Goal: Task Accomplishment & Management: Use online tool/utility

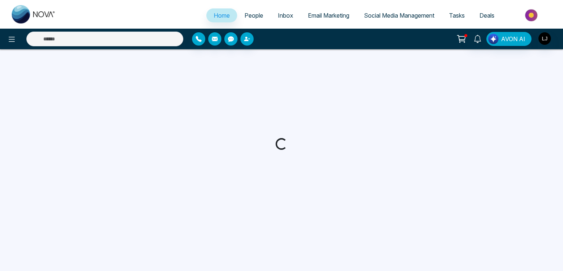
select select "*"
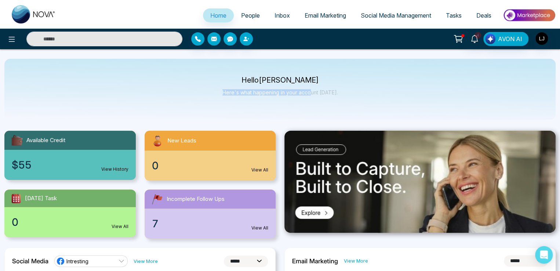
drag, startPoint x: 221, startPoint y: 92, endPoint x: 346, endPoint y: 90, distance: 124.4
click at [324, 92] on div "Hello [PERSON_NAME] Here's what happening in your account [DATE]." at bounding box center [279, 89] width 551 height 61
drag, startPoint x: 346, startPoint y: 90, endPoint x: 207, endPoint y: 88, distance: 138.7
click at [213, 89] on div "Hello [PERSON_NAME] Here's what happening in your account [DATE]." at bounding box center [279, 89] width 551 height 61
click at [241, 15] on span "People" at bounding box center [250, 15] width 19 height 7
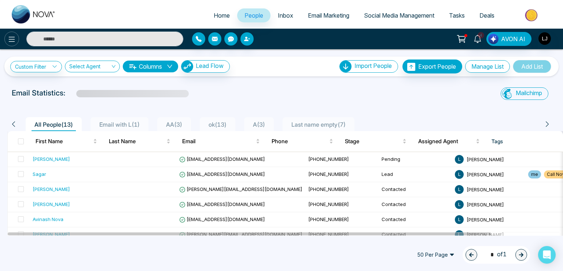
click at [16, 39] on button at bounding box center [11, 39] width 15 height 15
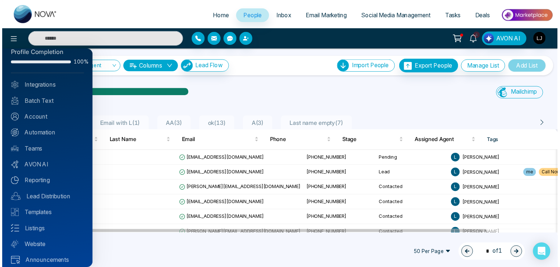
scroll to position [18, 0]
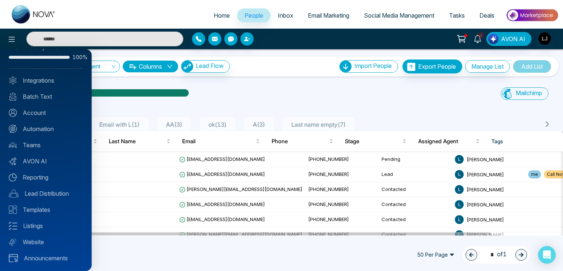
click at [544, 36] on div at bounding box center [281, 135] width 563 height 271
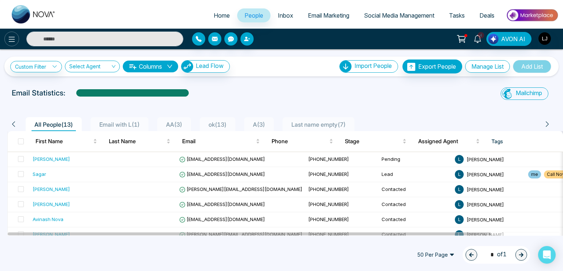
click at [11, 35] on icon at bounding box center [11, 39] width 9 height 9
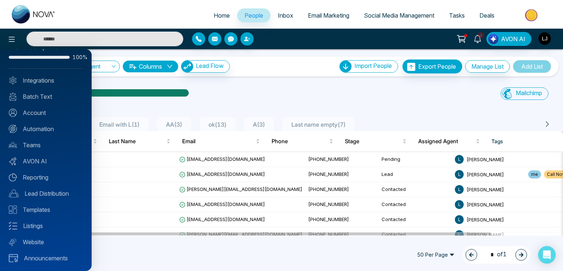
click at [42, 124] on div "Profile Completion 100% Integrations Batch Text Account Automation Teams AVON A…" at bounding box center [46, 160] width 92 height 222
click at [45, 126] on link "Automation" at bounding box center [46, 128] width 74 height 9
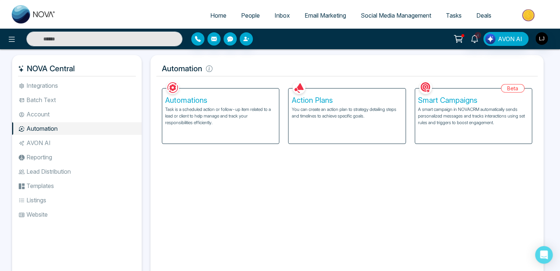
click at [228, 116] on p "Task is a scheduled action or follow-up item related to a lead or client to hel…" at bounding box center [220, 116] width 111 height 20
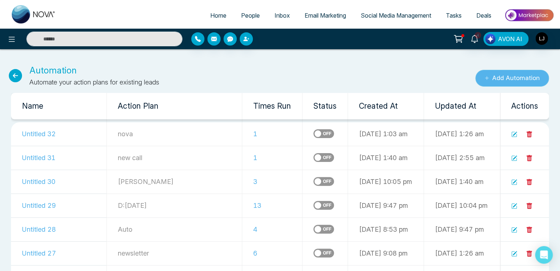
click at [496, 73] on button "Add Automation" at bounding box center [512, 78] width 74 height 17
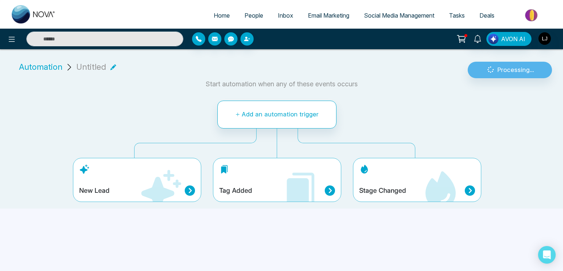
click at [359, 184] on div "Stage Changed" at bounding box center [417, 180] width 128 height 44
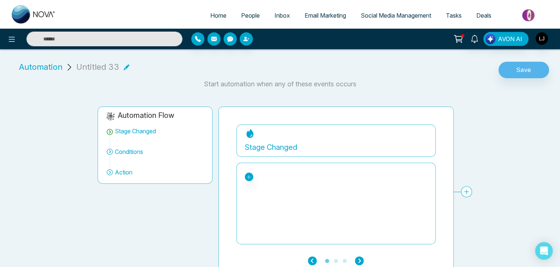
click at [467, 189] on div "Stage Changed No stage found. Conditions Add Conditions Choose a filters Cancel…" at bounding box center [535, 185] width 598 height 122
click at [552, 110] on div "Automation Flow Stage Changed Conditions Action Stage Changed Lead Contacted En…" at bounding box center [276, 186] width 560 height 182
click at [120, 66] on div "Untitled 33" at bounding box center [102, 67] width 53 height 12
click at [248, 176] on icon at bounding box center [248, 176] width 5 height 5
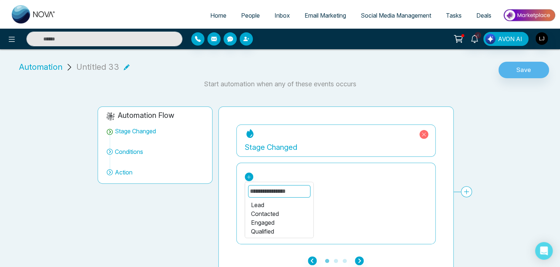
click at [260, 209] on div "Contacted" at bounding box center [279, 213] width 56 height 9
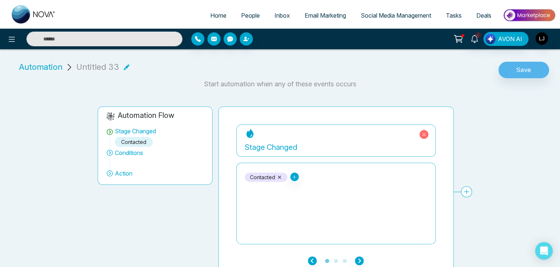
click at [291, 180] on div "Lead Engaged Qualified Active Client Close Past Client Do not contact Hot Warm …" at bounding box center [294, 176] width 8 height 9
drag, startPoint x: 302, startPoint y: 174, endPoint x: 298, endPoint y: 175, distance: 4.3
click at [299, 175] on div "Contacted Lead Engaged Qualified Active Client Close Past Client Do not contact…" at bounding box center [336, 176] width 182 height 9
click at [295, 176] on icon at bounding box center [294, 177] width 4 height 4
click at [304, 202] on div "Lead" at bounding box center [324, 204] width 56 height 9
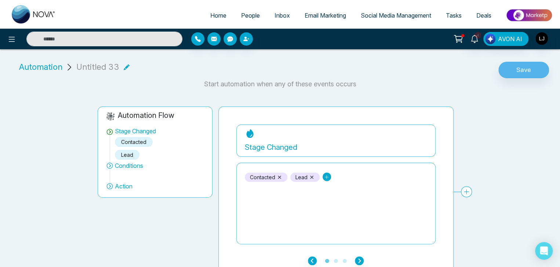
click at [325, 176] on icon at bounding box center [326, 176] width 5 height 5
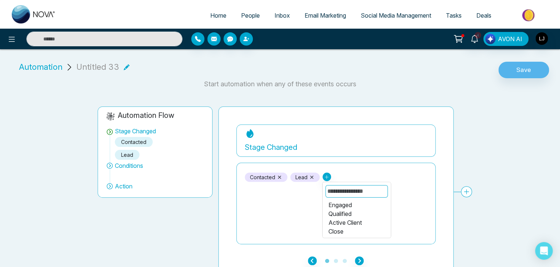
click at [337, 209] on div "Qualified" at bounding box center [356, 213] width 56 height 9
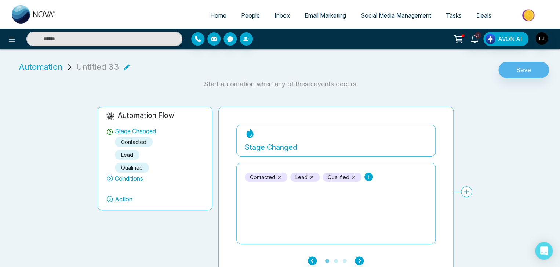
click at [368, 174] on icon at bounding box center [368, 176] width 5 height 5
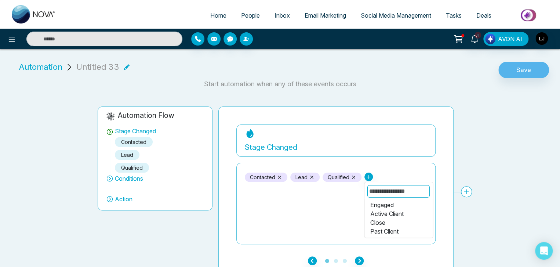
click at [377, 203] on div "Engaged" at bounding box center [398, 204] width 56 height 9
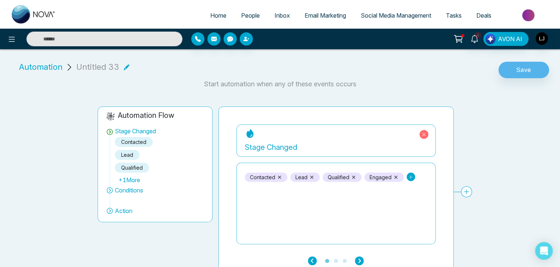
click at [409, 177] on icon at bounding box center [410, 176] width 5 height 5
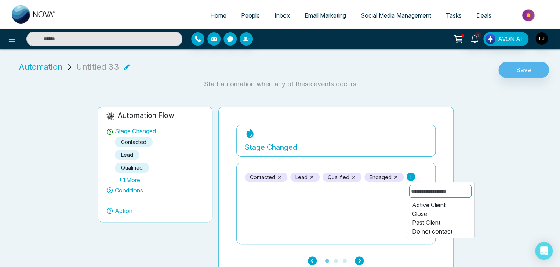
click at [418, 205] on div "Active Client" at bounding box center [440, 204] width 56 height 9
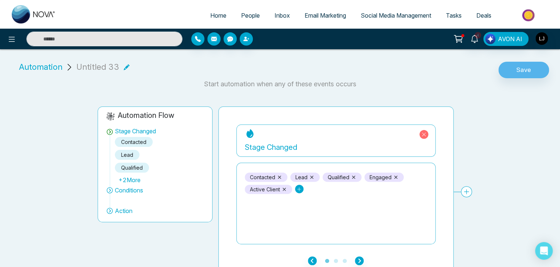
click at [295, 187] on link at bounding box center [299, 189] width 8 height 8
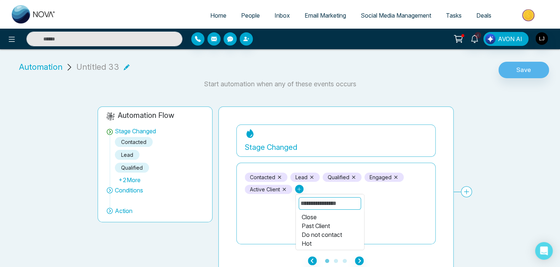
click at [308, 223] on div "Past Client" at bounding box center [330, 225] width 56 height 9
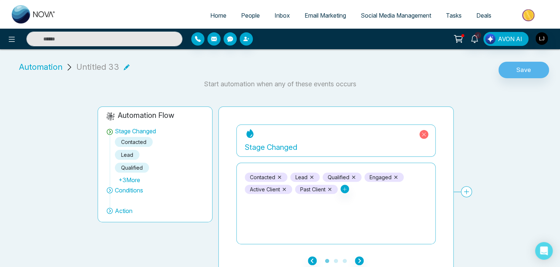
click at [348, 193] on div "Close Do not contact Hot Warm Cold Dead Pending Showing" at bounding box center [344, 189] width 8 height 9
click at [347, 190] on icon at bounding box center [344, 188] width 5 height 5
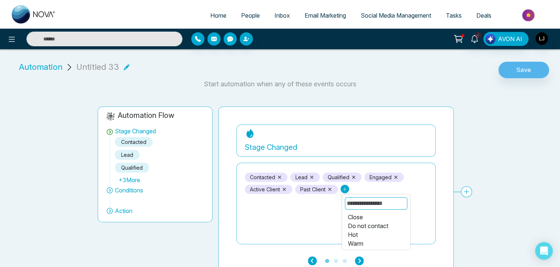
click at [361, 216] on div "Close" at bounding box center [375, 216] width 56 height 9
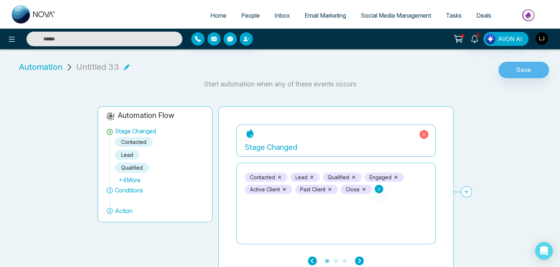
click at [378, 193] on div "Do not contact Hot Warm Cold Dead Pending Showing" at bounding box center [379, 189] width 8 height 9
click at [380, 190] on icon at bounding box center [378, 188] width 5 height 5
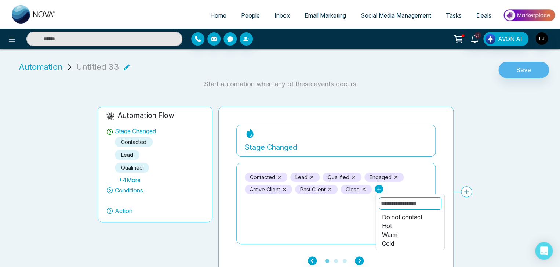
click at [386, 221] on div "Hot" at bounding box center [410, 225] width 56 height 9
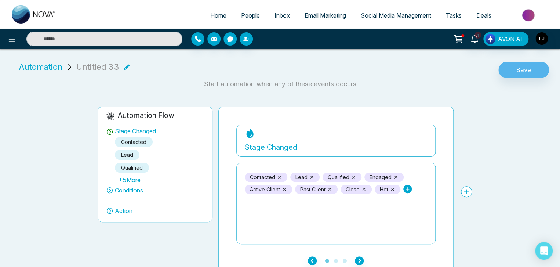
click at [408, 190] on icon at bounding box center [407, 189] width 4 height 4
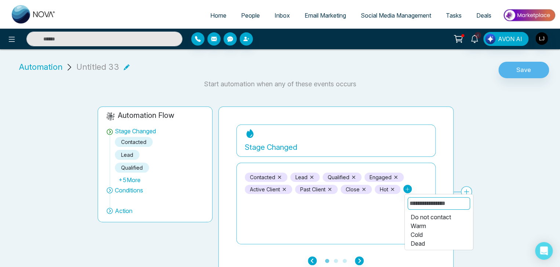
click at [419, 215] on div "Do not contact" at bounding box center [438, 216] width 56 height 9
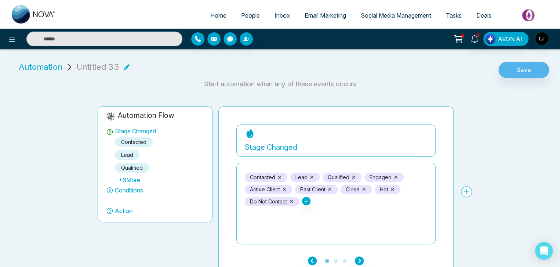
click at [311, 200] on div "Contacted Lead Qualified Engaged Active Client Past Client Close Hot Do not con…" at bounding box center [336, 188] width 182 height 33
click at [307, 200] on icon at bounding box center [306, 201] width 4 height 4
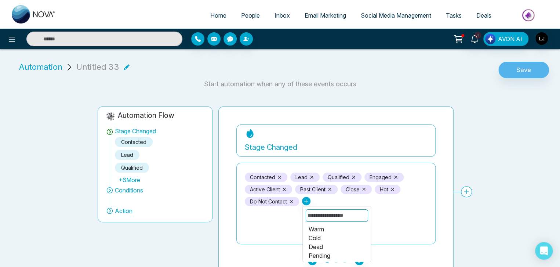
click at [315, 225] on div "Warm" at bounding box center [336, 229] width 56 height 9
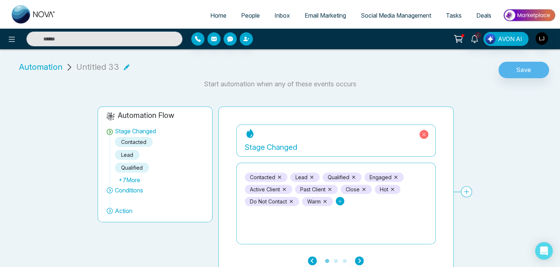
click at [342, 199] on icon at bounding box center [339, 200] width 5 height 5
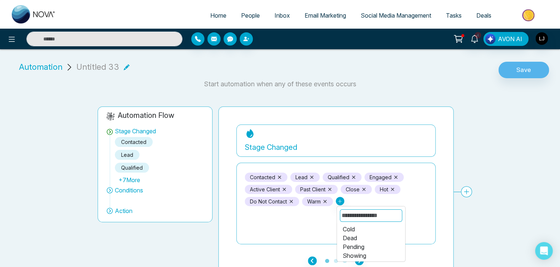
click at [348, 229] on div "Cold" at bounding box center [371, 229] width 56 height 9
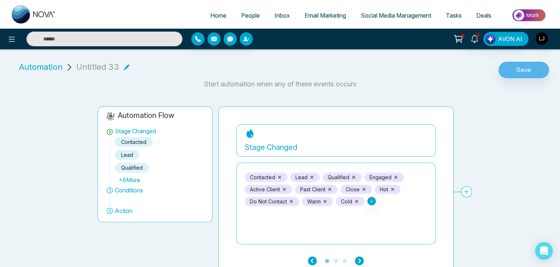
click at [371, 205] on div "Dead Pending Showing" at bounding box center [371, 201] width 8 height 9
click at [371, 204] on link at bounding box center [371, 201] width 8 height 8
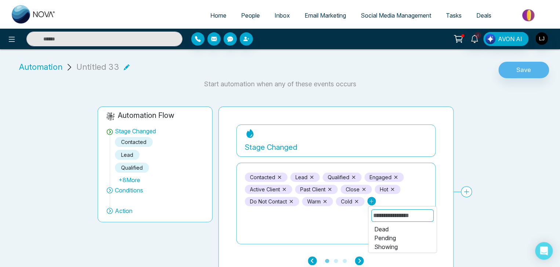
click at [383, 228] on div "Dead" at bounding box center [402, 229] width 56 height 9
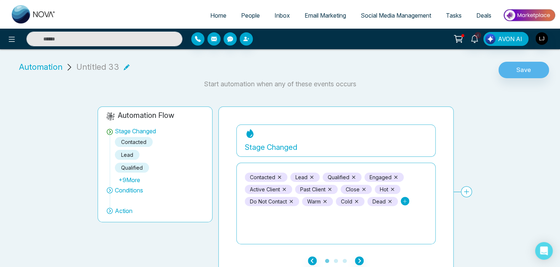
click at [402, 202] on icon at bounding box center [404, 200] width 5 height 5
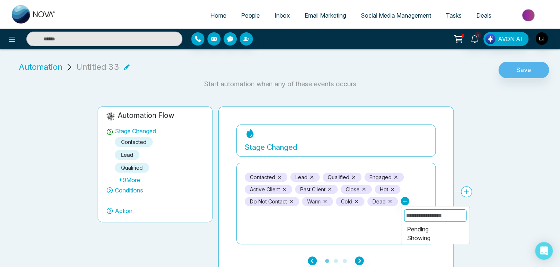
click at [418, 225] on div "Pending" at bounding box center [435, 229] width 56 height 9
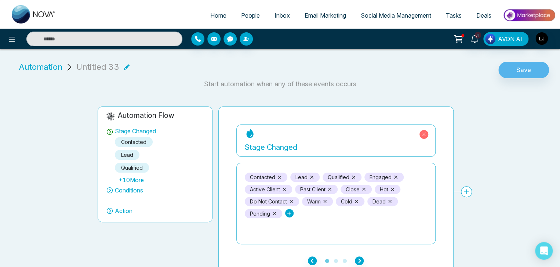
click at [288, 212] on icon at bounding box center [289, 213] width 4 height 4
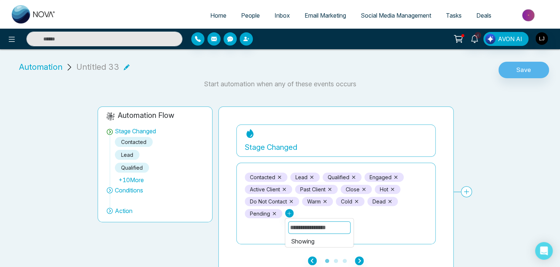
click at [310, 242] on div "Showing" at bounding box center [319, 241] width 56 height 9
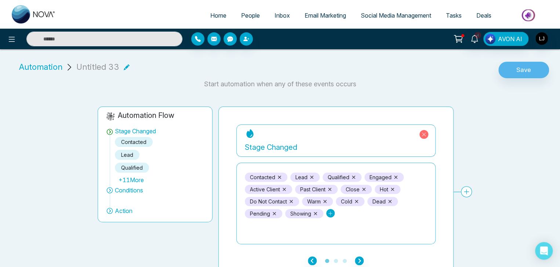
click at [330, 216] on link at bounding box center [330, 213] width 8 height 8
click at [242, 16] on span "People" at bounding box center [250, 15] width 19 height 7
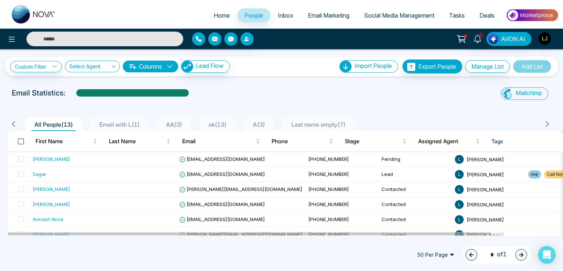
click at [21, 142] on span at bounding box center [21, 141] width 6 height 6
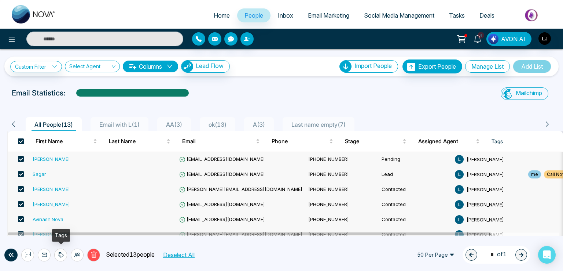
click at [59, 254] on icon at bounding box center [61, 254] width 5 height 5
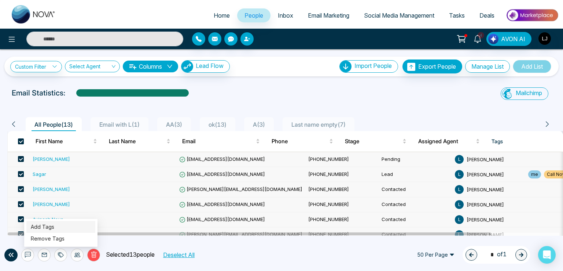
click at [50, 229] on link "Add Tags" at bounding box center [42, 226] width 23 height 6
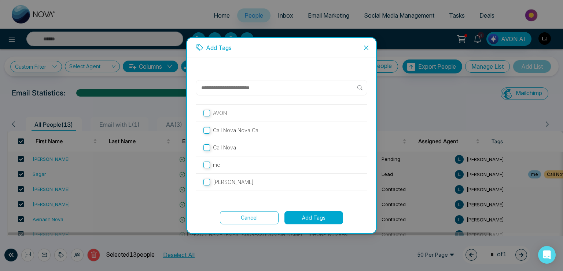
click at [217, 91] on input "text" at bounding box center [279, 87] width 157 height 9
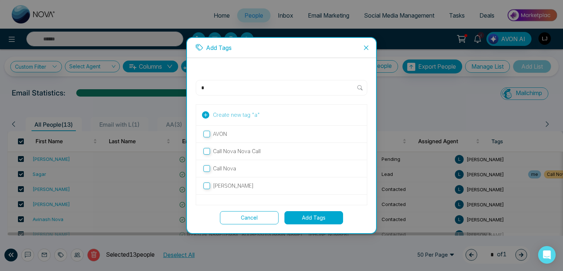
click at [230, 116] on span "Create new tag " a "" at bounding box center [236, 115] width 47 height 8
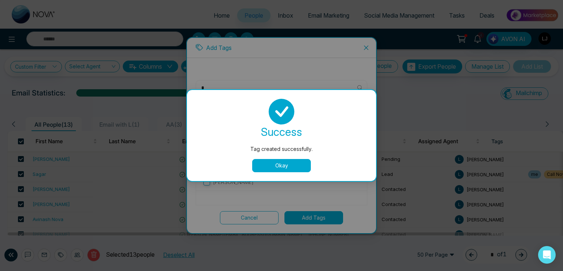
drag, startPoint x: 267, startPoint y: 166, endPoint x: 238, endPoint y: 121, distance: 53.9
click at [264, 162] on button "Okay" at bounding box center [281, 165] width 59 height 13
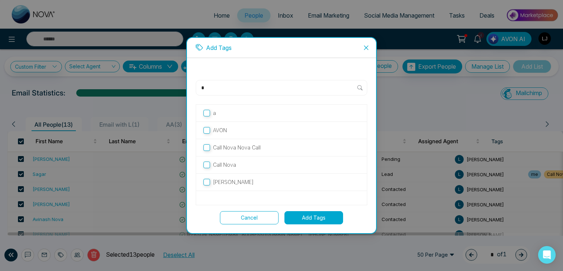
drag, startPoint x: 213, startPoint y: 89, endPoint x: 185, endPoint y: 88, distance: 27.9
click at [185, 88] on div "Add Tags * a AVON Call Nova Nova Call Call Nova [PERSON_NAME] Call Nova Cancel …" at bounding box center [281, 135] width 563 height 271
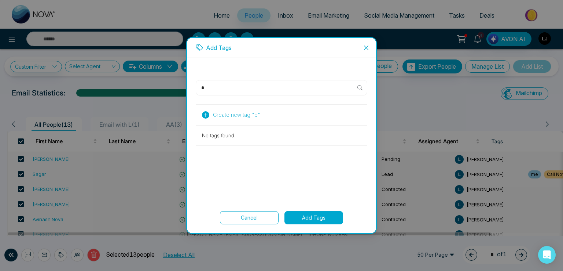
click at [248, 112] on span "Create new tag " b "" at bounding box center [236, 115] width 47 height 8
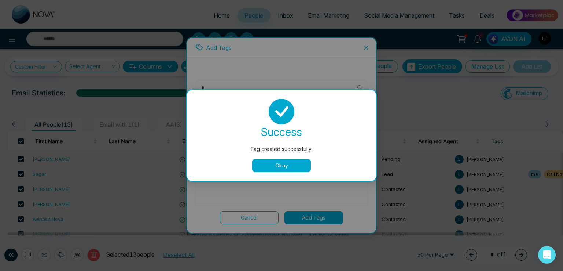
click at [266, 159] on button "Okay" at bounding box center [281, 165] width 59 height 13
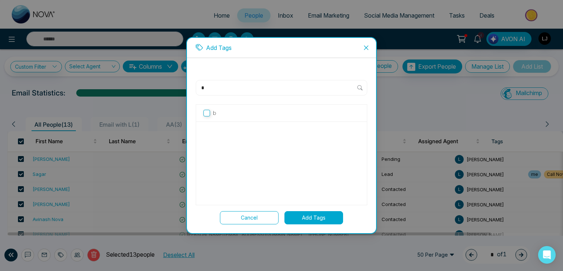
drag, startPoint x: 211, startPoint y: 90, endPoint x: 176, endPoint y: 87, distance: 35.3
click at [176, 87] on div "Add Tags * b Cancel Add Tags" at bounding box center [281, 135] width 563 height 271
click at [245, 112] on span "Create new tag " c "" at bounding box center [236, 115] width 47 height 8
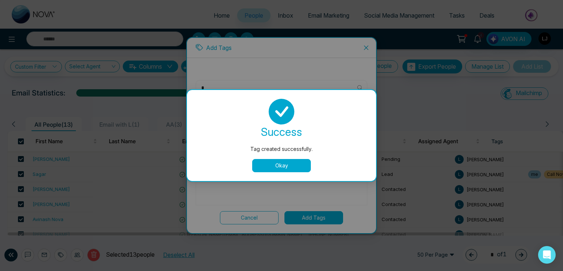
click at [271, 162] on button "Okay" at bounding box center [281, 165] width 59 height 13
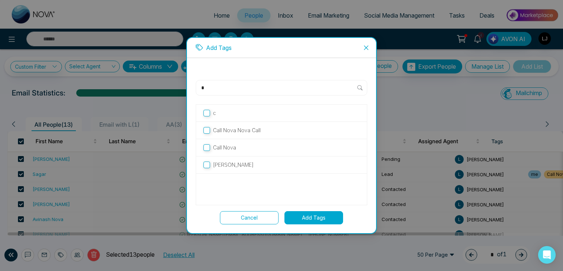
drag, startPoint x: 210, startPoint y: 88, endPoint x: 182, endPoint y: 88, distance: 27.5
click at [182, 88] on div "Add Tags * c Call Nova Nova Call Call Nova [PERSON_NAME] Call Nova Cancel Add T…" at bounding box center [281, 135] width 563 height 271
drag, startPoint x: 265, startPoint y: 114, endPoint x: 248, endPoint y: 112, distance: 16.7
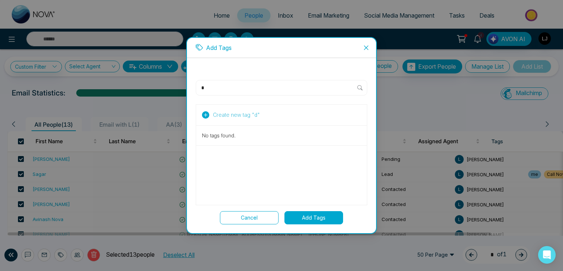
click at [265, 115] on div "Create new tag " d "" at bounding box center [281, 115] width 171 height 21
click at [236, 113] on span "Create new tag " d "" at bounding box center [236, 115] width 47 height 8
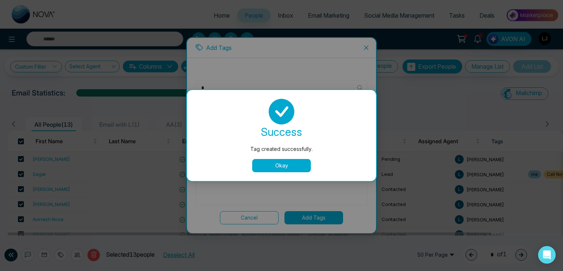
click at [271, 167] on button "Okay" at bounding box center [281, 165] width 59 height 13
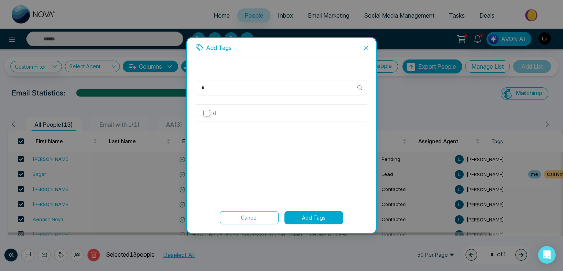
drag, startPoint x: 208, startPoint y: 91, endPoint x: 178, endPoint y: 85, distance: 31.3
click at [178, 85] on div "Add Tags * d Cancel Add Tags" at bounding box center [281, 135] width 563 height 271
click at [259, 114] on button "Create new tag " e "" at bounding box center [231, 114] width 63 height 9
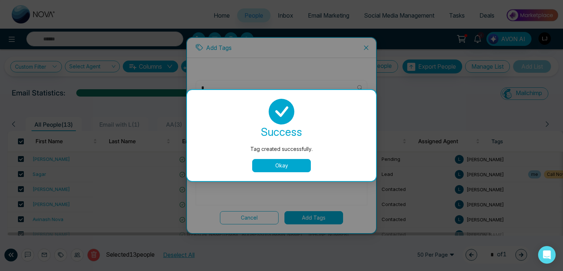
click at [279, 177] on div "success Tag created successfully. Okay" at bounding box center [281, 135] width 189 height 91
drag, startPoint x: 275, startPoint y: 163, endPoint x: 225, endPoint y: 129, distance: 60.0
click at [274, 162] on button "Okay" at bounding box center [281, 165] width 59 height 13
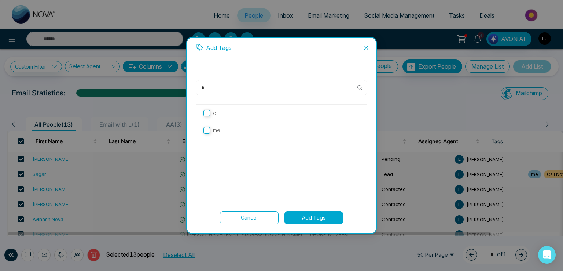
drag, startPoint x: 212, startPoint y: 91, endPoint x: 165, endPoint y: 85, distance: 46.5
click at [165, 85] on div "Add Tags * e me Cancel Add Tags" at bounding box center [281, 135] width 563 height 271
click at [246, 115] on span "Create new tag " f "" at bounding box center [235, 115] width 45 height 8
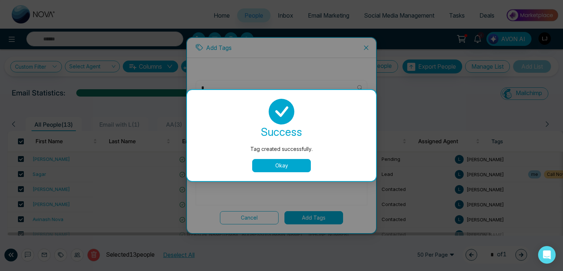
click at [271, 162] on button "Okay" at bounding box center [281, 165] width 59 height 13
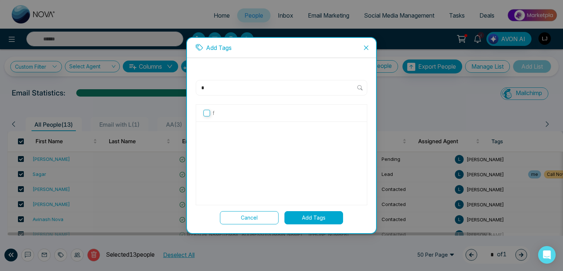
drag, startPoint x: 205, startPoint y: 87, endPoint x: 180, endPoint y: 87, distance: 24.2
click at [180, 87] on div "Add Tags * f Cancel Add Tags" at bounding box center [281, 135] width 563 height 271
click at [237, 113] on span "Create new tag " g "" at bounding box center [236, 115] width 47 height 8
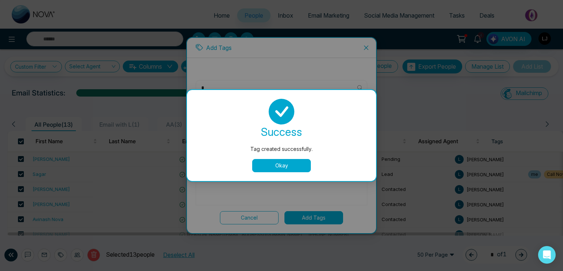
drag, startPoint x: 277, startPoint y: 161, endPoint x: 234, endPoint y: 128, distance: 54.6
click at [276, 160] on button "Okay" at bounding box center [281, 165] width 59 height 13
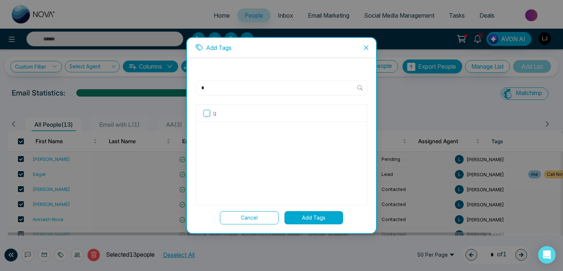
drag, startPoint x: 210, startPoint y: 90, endPoint x: 180, endPoint y: 89, distance: 29.7
click at [180, 89] on div "Add Tags * g Cancel Add Tags" at bounding box center [281, 135] width 563 height 271
click at [249, 115] on span "Create new tag " h "" at bounding box center [236, 115] width 47 height 8
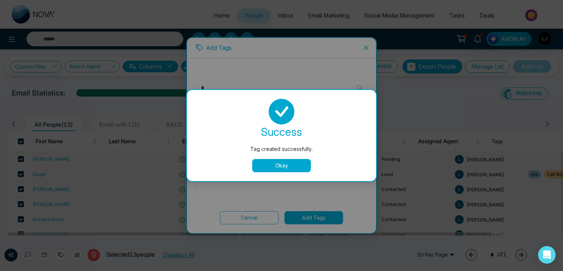
click at [278, 162] on button "Okay" at bounding box center [281, 165] width 59 height 13
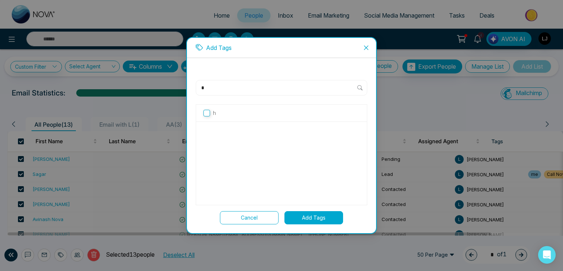
drag, startPoint x: 213, startPoint y: 87, endPoint x: 167, endPoint y: 87, distance: 45.9
click at [167, 87] on div "Add Tags * h Cancel Add Tags" at bounding box center [281, 135] width 563 height 271
click at [228, 114] on span "Create new tag " i "" at bounding box center [235, 115] width 45 height 8
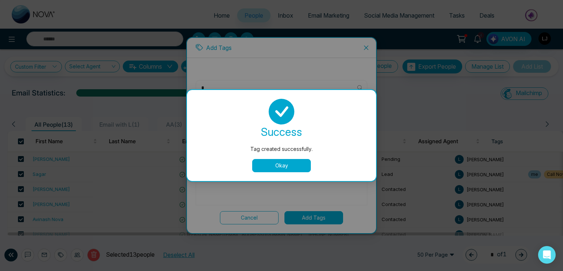
click at [283, 159] on button "Okay" at bounding box center [281, 165] width 59 height 13
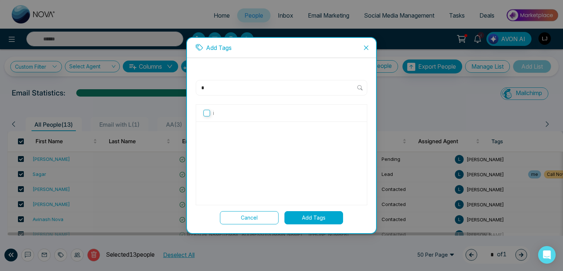
drag, startPoint x: 212, startPoint y: 88, endPoint x: 196, endPoint y: 88, distance: 15.8
click at [196, 88] on div "*" at bounding box center [282, 87] width 172 height 15
click at [236, 114] on span "Create new tag " j "" at bounding box center [235, 115] width 45 height 8
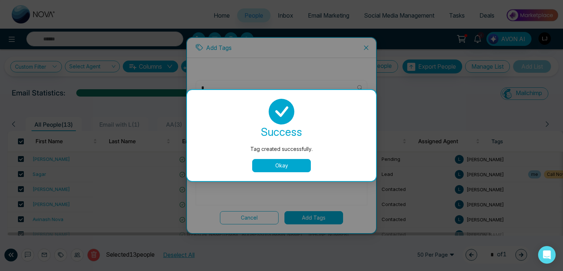
drag, startPoint x: 271, startPoint y: 160, endPoint x: 252, endPoint y: 138, distance: 29.9
click at [271, 160] on button "Okay" at bounding box center [281, 165] width 59 height 13
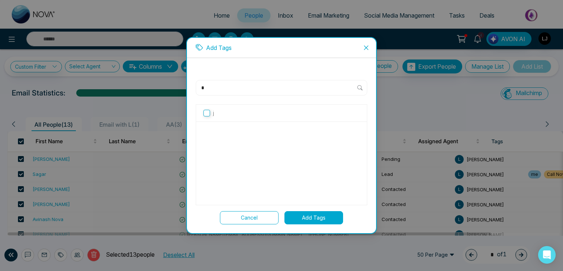
drag, startPoint x: 211, startPoint y: 88, endPoint x: 180, endPoint y: 88, distance: 30.4
click at [180, 88] on div "Add Tags * j Cancel Add Tags" at bounding box center [281, 135] width 563 height 271
click at [247, 114] on span "Create new tag " k "" at bounding box center [236, 115] width 47 height 8
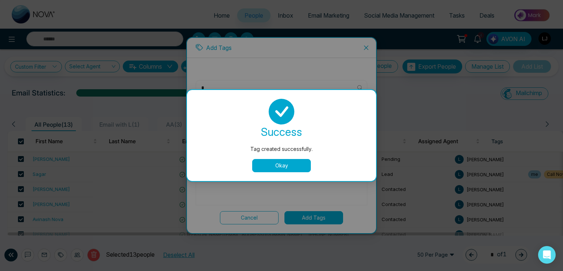
drag, startPoint x: 274, startPoint y: 164, endPoint x: 247, endPoint y: 135, distance: 40.2
click at [274, 164] on button "Okay" at bounding box center [281, 165] width 59 height 13
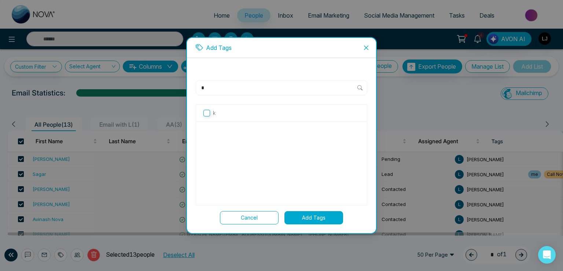
drag, startPoint x: 178, startPoint y: 88, endPoint x: 165, endPoint y: 88, distance: 13.2
click at [165, 88] on div "Add Tags * k Cancel Add Tags" at bounding box center [281, 135] width 563 height 271
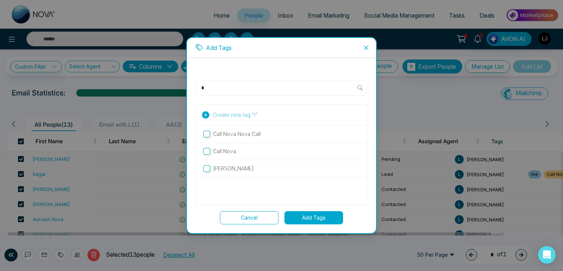
click at [242, 114] on span "Create new tag " l "" at bounding box center [235, 115] width 45 height 8
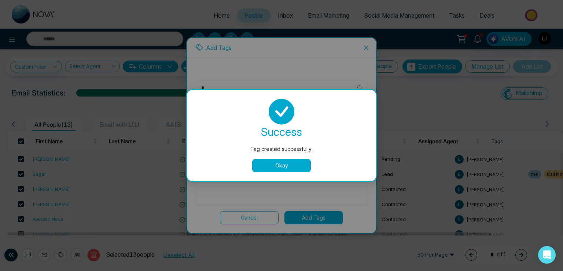
click at [265, 160] on button "Okay" at bounding box center [281, 165] width 59 height 13
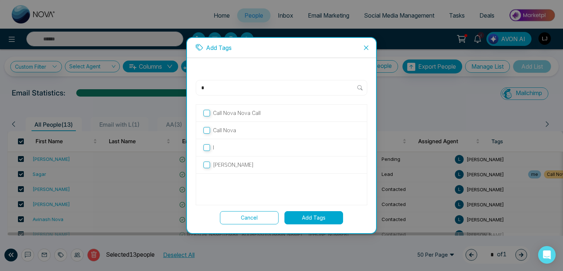
drag, startPoint x: 206, startPoint y: 89, endPoint x: 185, endPoint y: 88, distance: 21.3
click at [185, 88] on div "Add Tags * Call Nova Nova Call Call Nova l [PERSON_NAME] Call Nova Cancel Add T…" at bounding box center [281, 135] width 563 height 271
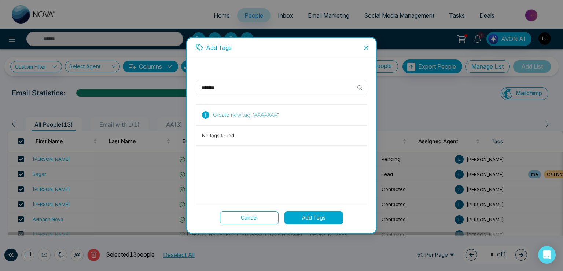
paste input "*******"
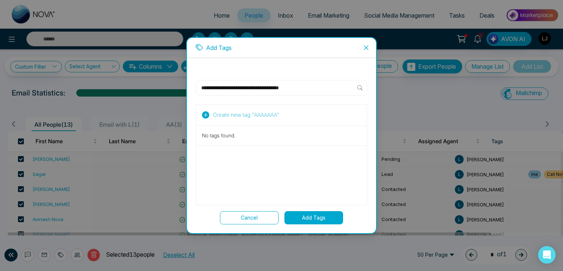
paste input "*******"
paste input "*"
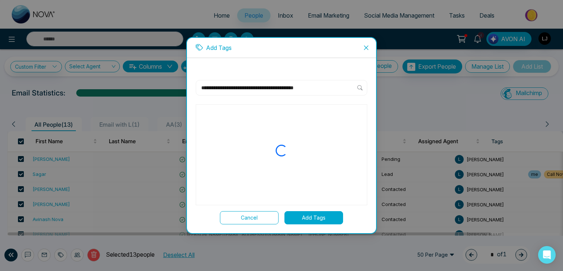
paste input "text"
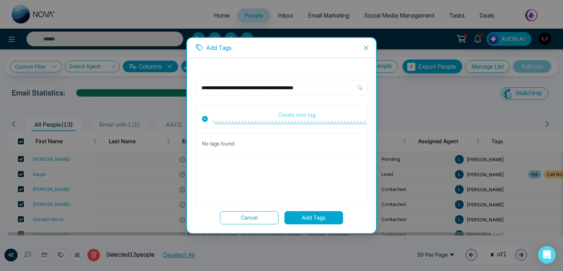
click at [291, 116] on span "Create new tag " AAAAAAAAAAAAAAAAAAAAAAAAAAAAAAAAAAAAAAAAAAAAAAAAAA "" at bounding box center [296, 125] width 163 height 84
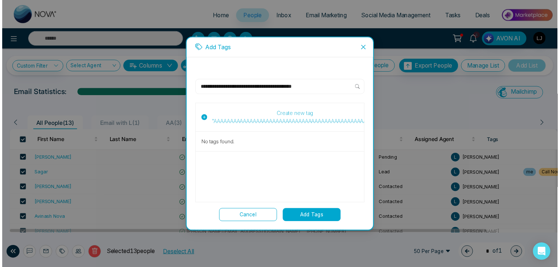
scroll to position [0, 0]
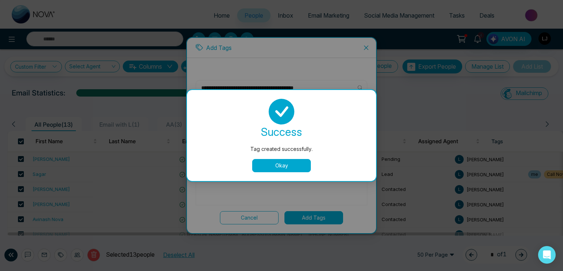
click at [270, 163] on button "Okay" at bounding box center [281, 165] width 59 height 13
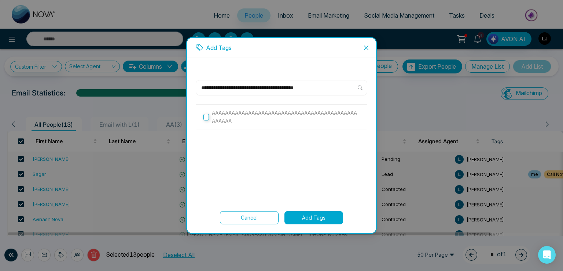
click at [246, 89] on input "**********" at bounding box center [279, 87] width 157 height 9
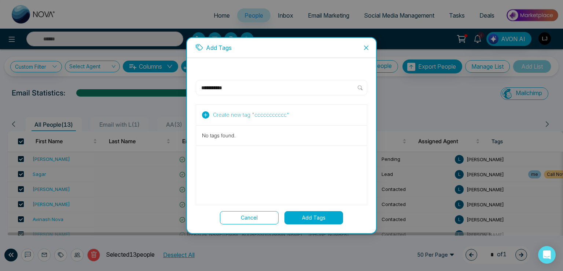
paste input "**********"
paste input "******"
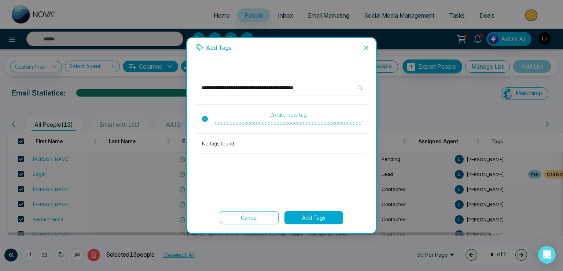
click at [346, 87] on input "**********" at bounding box center [279, 87] width 157 height 9
type input "**********"
click at [205, 118] on icon at bounding box center [205, 118] width 6 height 7
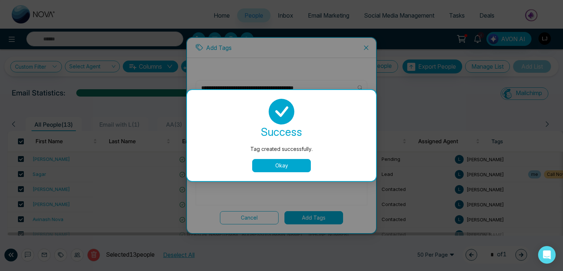
click at [269, 163] on button "Okay" at bounding box center [281, 165] width 59 height 13
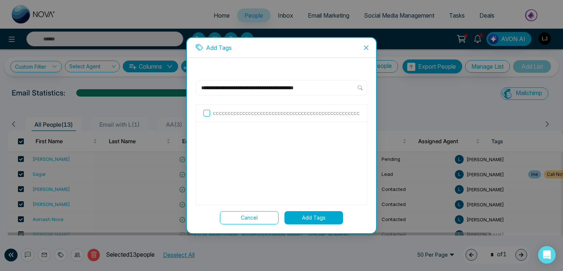
click at [101, 21] on div "**********" at bounding box center [281, 135] width 563 height 271
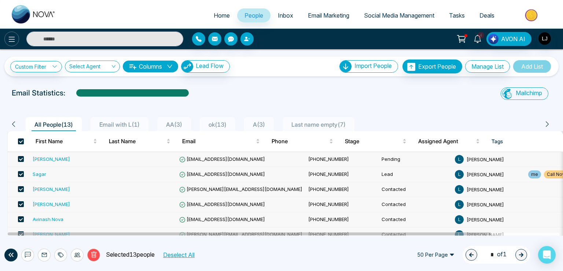
click at [9, 35] on icon at bounding box center [11, 39] width 9 height 9
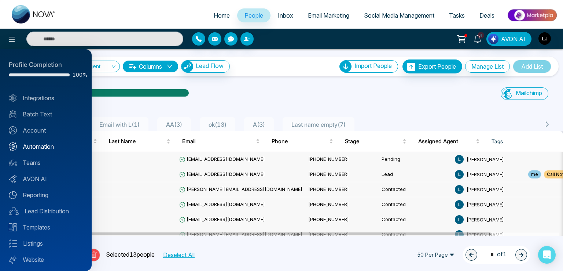
click at [38, 142] on link "Automation" at bounding box center [46, 146] width 74 height 9
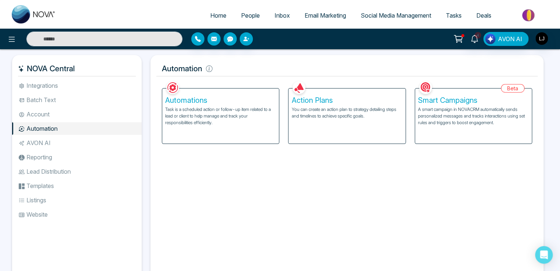
click at [221, 132] on div "Automations Task is a scheduled action or follow-up item related to a lead or c…" at bounding box center [220, 115] width 117 height 55
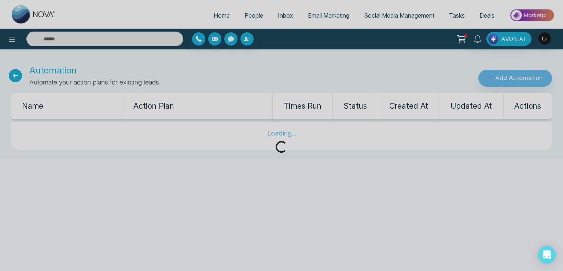
click at [506, 83] on div "Loading..." at bounding box center [281, 135] width 563 height 271
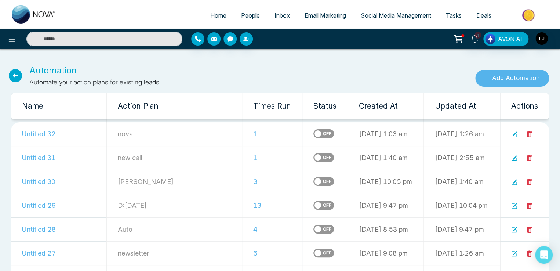
click at [494, 78] on button "Add Automation" at bounding box center [512, 78] width 74 height 17
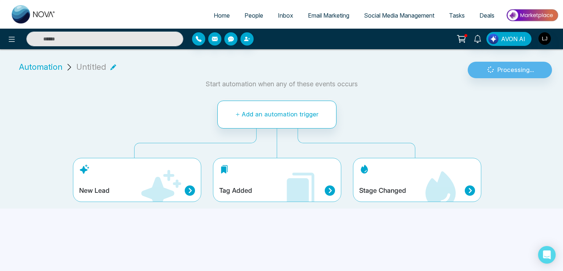
click at [180, 172] on icon at bounding box center [161, 190] width 44 height 44
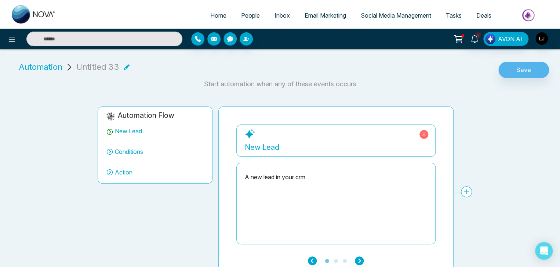
click at [423, 137] on icon at bounding box center [423, 134] width 9 height 9
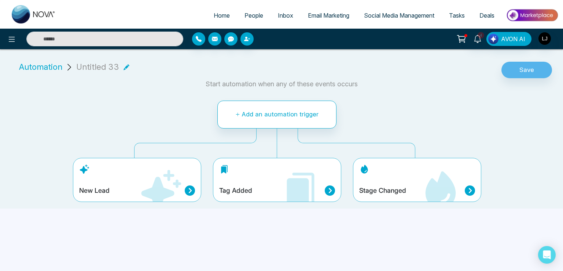
click at [298, 172] on icon at bounding box center [301, 190] width 44 height 44
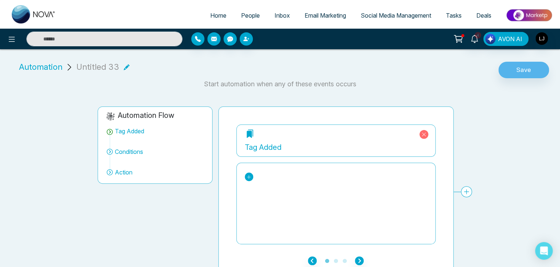
click at [250, 178] on icon at bounding box center [248, 176] width 5 height 5
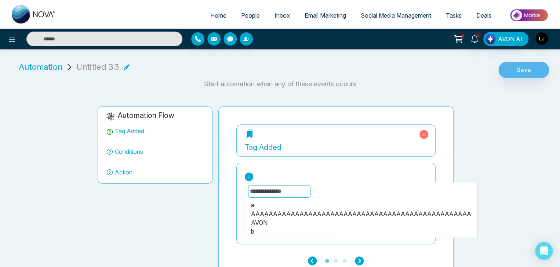
click at [253, 205] on div "a" at bounding box center [361, 204] width 220 height 9
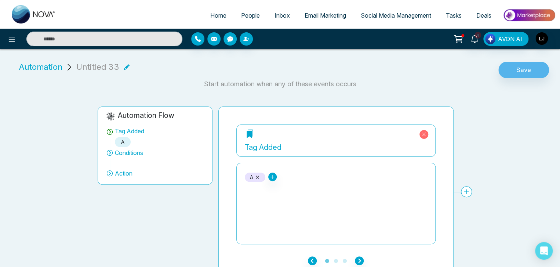
click at [274, 169] on div "a AAAAAAAAAAAAAAAAAAAAAAAAAAAAAAAAAAAAAAAAAAAAAAAAAA AVON b c Call Nova Nova Ca…" at bounding box center [336, 203] width 182 height 73
click at [274, 174] on icon at bounding box center [272, 176] width 5 height 5
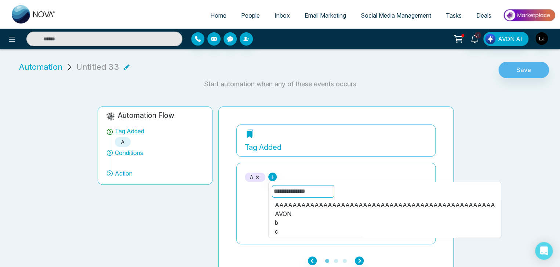
click at [294, 204] on div "AAAAAAAAAAAAAAAAAAAAAAAAAAAAAAAAAAAAAAAAAAAAAAAAAA" at bounding box center [384, 204] width 220 height 9
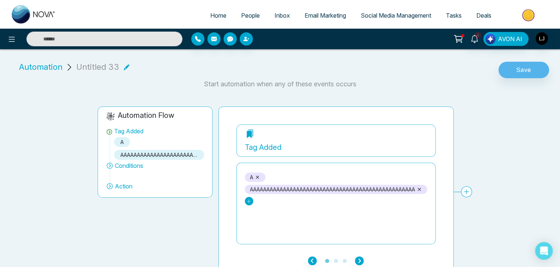
click at [245, 199] on link at bounding box center [249, 201] width 8 height 8
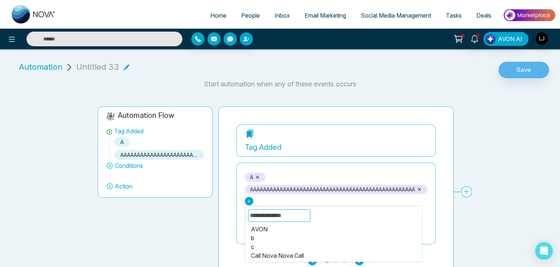
click at [269, 255] on div "Call Nova Nova Call" at bounding box center [333, 255] width 165 height 9
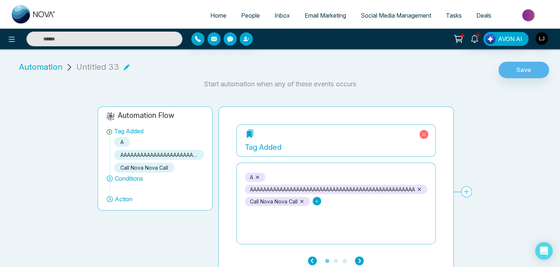
click at [314, 198] on icon at bounding box center [316, 200] width 5 height 5
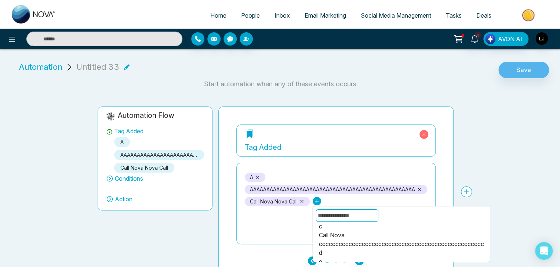
scroll to position [37, 0]
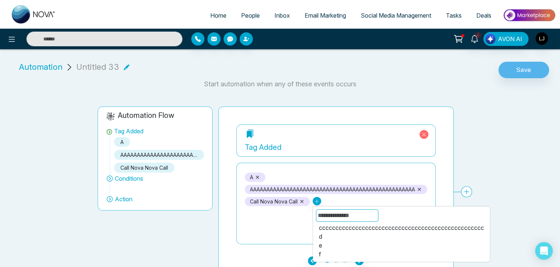
click at [373, 227] on div "cccccccccccccccccccccccccccccccccccccccccccccccccc" at bounding box center [400, 227] width 165 height 9
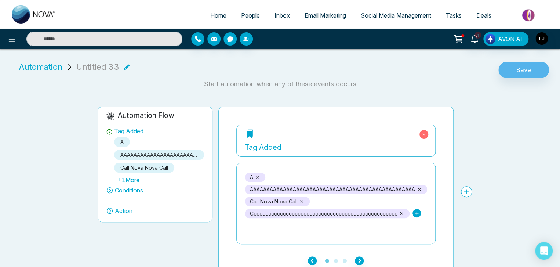
click at [415, 213] on icon at bounding box center [416, 213] width 5 height 5
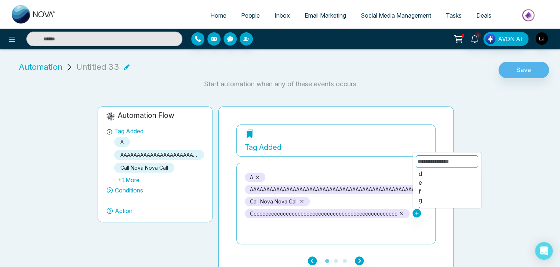
click at [420, 198] on div "g" at bounding box center [447, 200] width 56 height 9
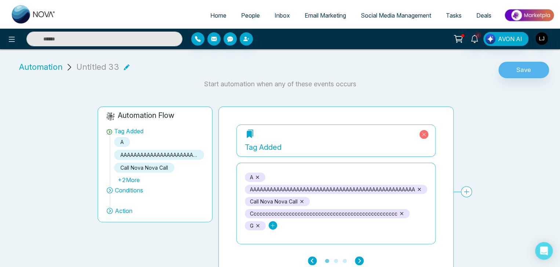
click at [274, 223] on icon at bounding box center [272, 225] width 5 height 5
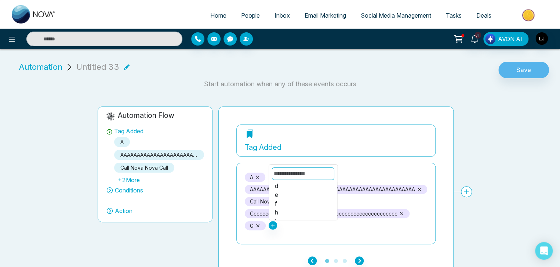
click at [300, 201] on div "f" at bounding box center [303, 203] width 56 height 9
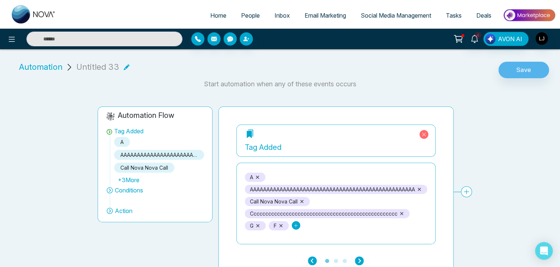
click at [296, 227] on icon at bounding box center [295, 225] width 5 height 5
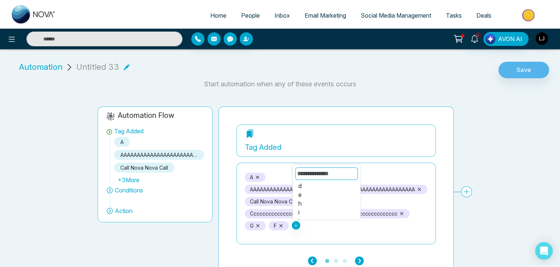
click at [313, 210] on div "i" at bounding box center [326, 212] width 56 height 9
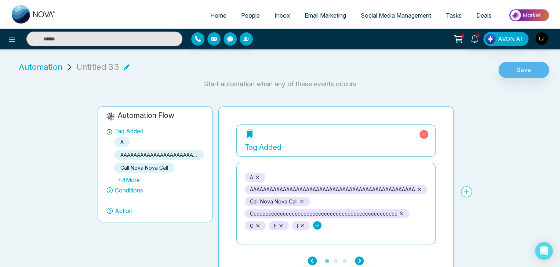
click at [318, 221] on link at bounding box center [317, 225] width 8 height 8
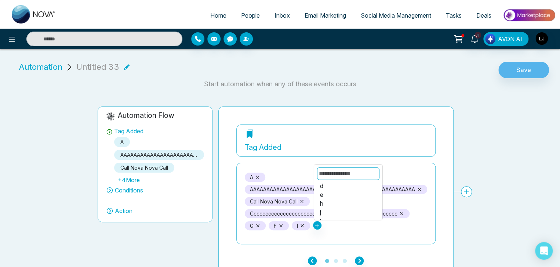
click at [331, 191] on div "e" at bounding box center [348, 194] width 56 height 9
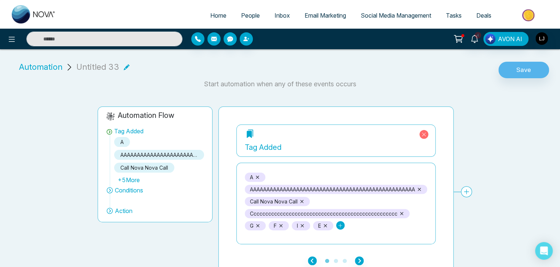
click at [338, 224] on link at bounding box center [340, 225] width 8 height 8
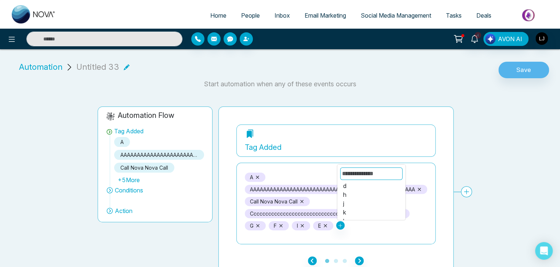
click at [338, 195] on li "AVON b c Call Nova d h j k l me [PERSON_NAME] Call Nova" at bounding box center [371, 195] width 68 height 100
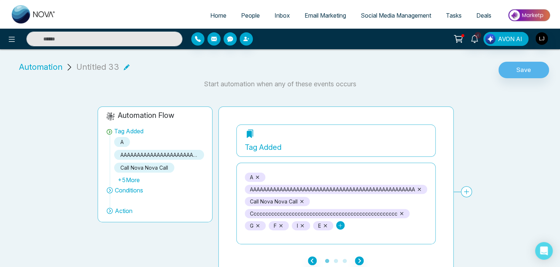
click at [339, 226] on icon at bounding box center [339, 225] width 5 height 5
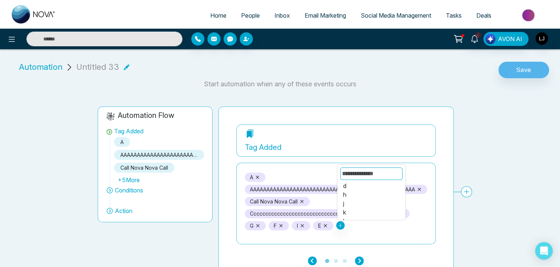
click at [356, 203] on div "j" at bounding box center [371, 203] width 56 height 9
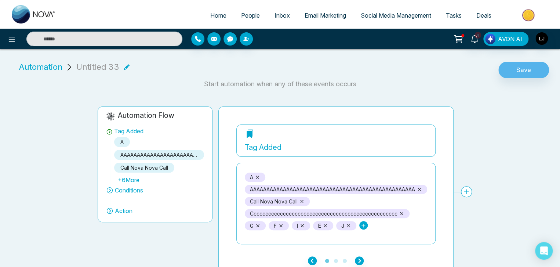
click at [365, 223] on icon at bounding box center [363, 225] width 5 height 5
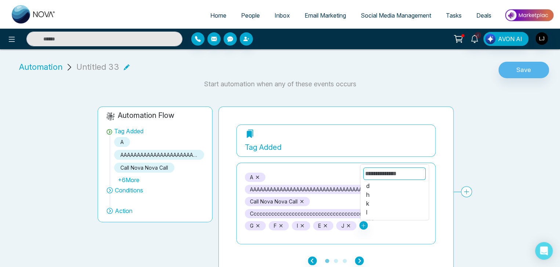
click at [375, 203] on div "k" at bounding box center [394, 203] width 56 height 9
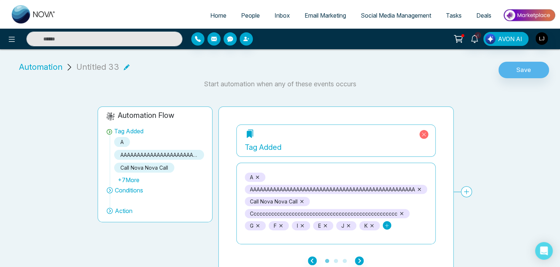
click at [386, 225] on icon at bounding box center [387, 225] width 4 height 4
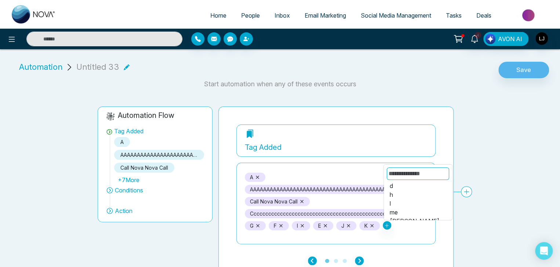
click at [403, 197] on div "h" at bounding box center [418, 194] width 56 height 9
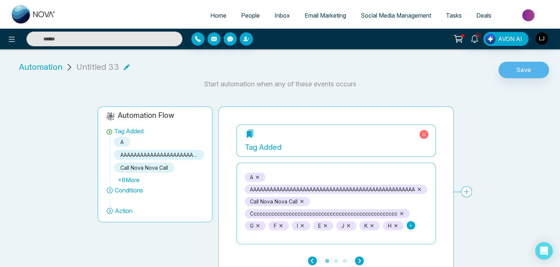
click at [410, 223] on icon at bounding box center [410, 225] width 5 height 5
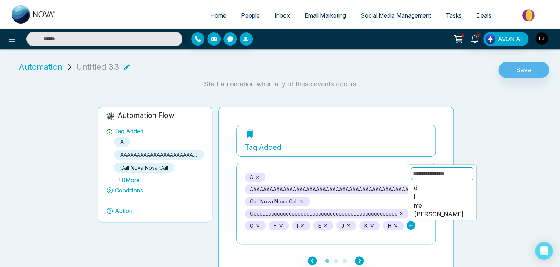
scroll to position [34, 0]
click at [424, 203] on div "me" at bounding box center [441, 205] width 56 height 9
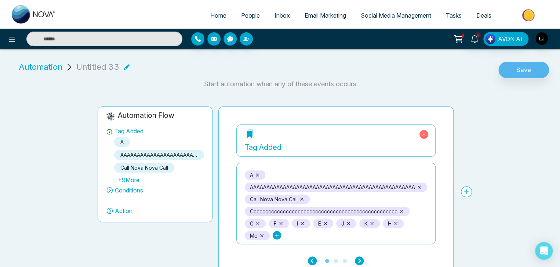
scroll to position [6, 0]
click at [277, 231] on link at bounding box center [277, 235] width 8 height 8
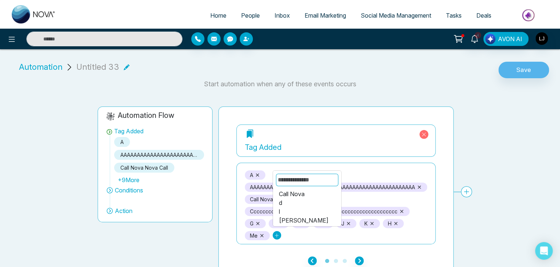
scroll to position [26, 0]
click at [303, 216] on div "[PERSON_NAME]" at bounding box center [306, 220] width 56 height 9
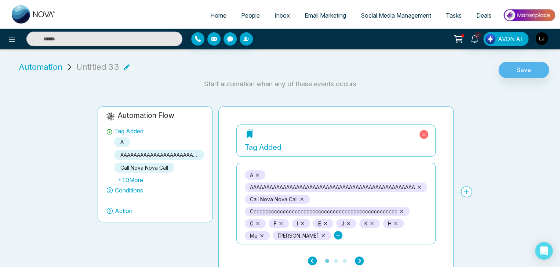
click at [334, 231] on link at bounding box center [338, 235] width 8 height 8
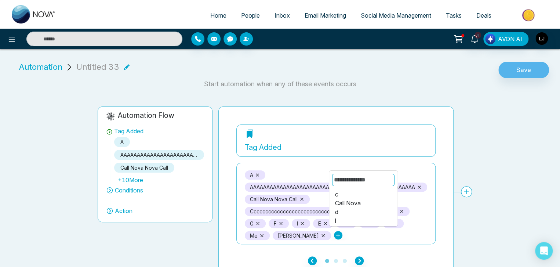
click at [344, 207] on div "d" at bounding box center [363, 211] width 56 height 9
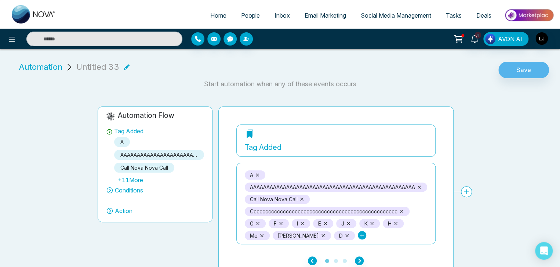
click at [359, 233] on icon at bounding box center [361, 235] width 5 height 5
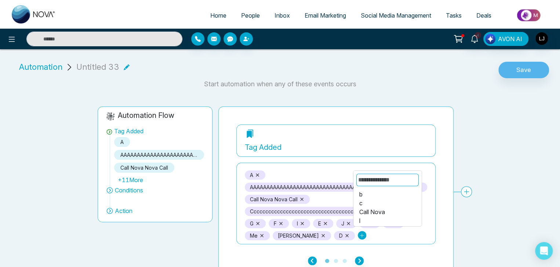
click at [366, 210] on div "Call Nova" at bounding box center [387, 211] width 56 height 9
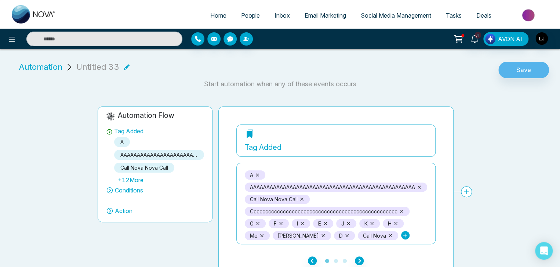
click at [402, 233] on icon at bounding box center [404, 235] width 5 height 5
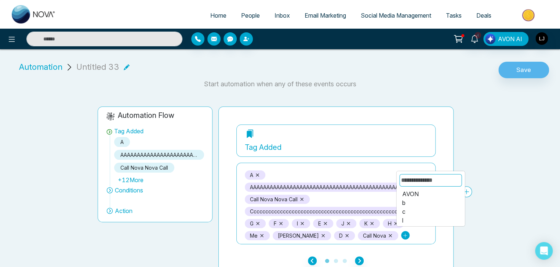
scroll to position [0, 0]
click at [409, 197] on div "AVON" at bounding box center [430, 193] width 56 height 9
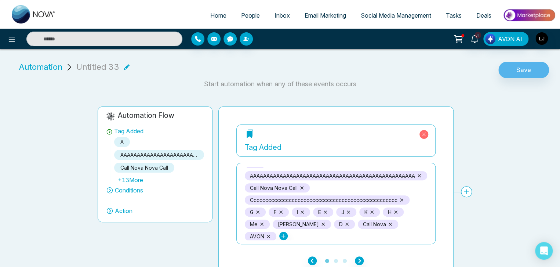
scroll to position [18, 0]
click at [283, 233] on icon at bounding box center [283, 235] width 5 height 5
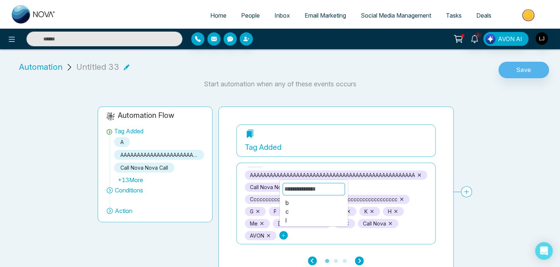
click at [285, 201] on li "b c l" at bounding box center [314, 211] width 68 height 29
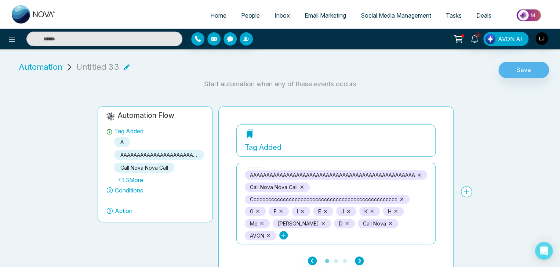
click at [281, 231] on link at bounding box center [283, 235] width 8 height 8
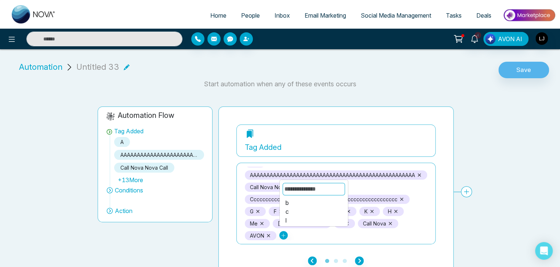
click at [292, 200] on div "b" at bounding box center [313, 202] width 56 height 9
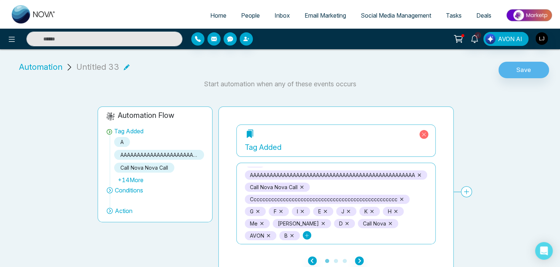
click at [305, 233] on icon at bounding box center [306, 235] width 5 height 5
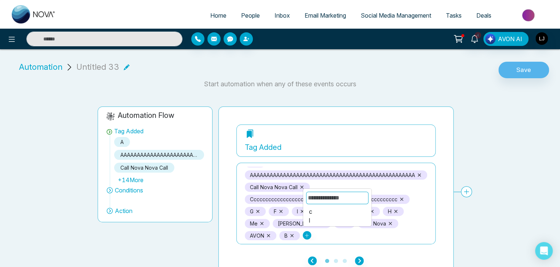
click at [317, 210] on div "c" at bounding box center [337, 211] width 56 height 9
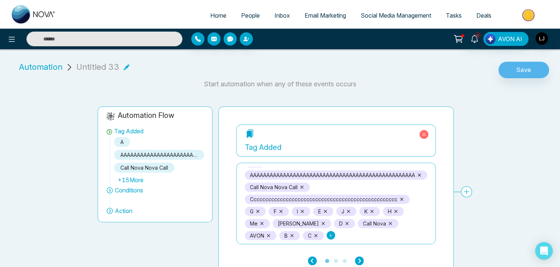
click at [328, 233] on icon at bounding box center [330, 235] width 5 height 5
click at [335, 257] on div "l" at bounding box center [361, 259] width 56 height 9
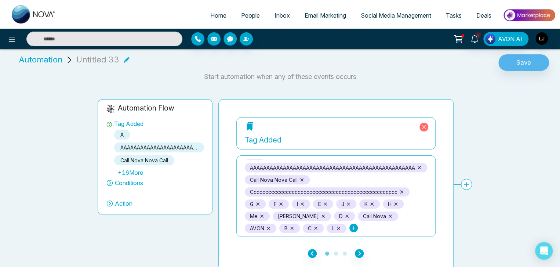
scroll to position [9, 0]
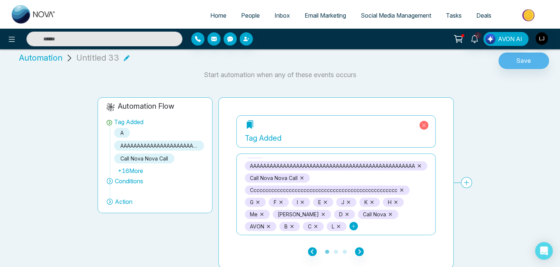
click at [355, 222] on link at bounding box center [353, 226] width 8 height 8
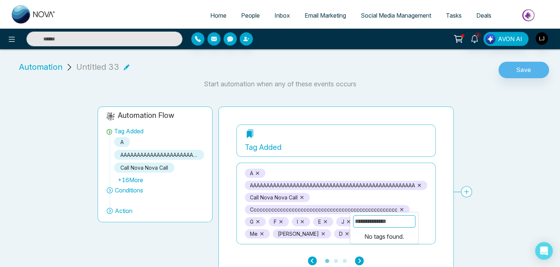
scroll to position [0, 0]
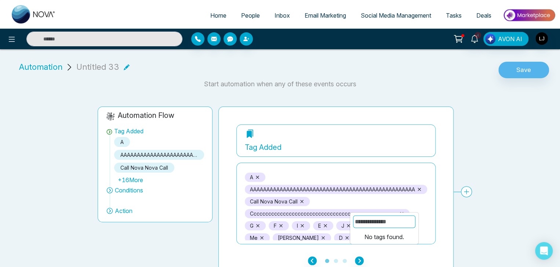
drag, startPoint x: 84, startPoint y: 119, endPoint x: 38, endPoint y: 129, distance: 47.7
click at [50, 127] on div "Automation Flow Tag Added a AAAAAAAAAAAAAAAAAAAAAAAAAAAAAAAAAAAAAAAAAAAAAAAAAA …" at bounding box center [276, 186] width 560 height 182
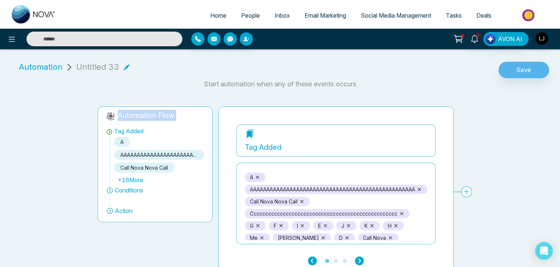
click at [63, 146] on div "Automation Flow Tag Added a AAAAAAAAAAAAAAAAAAAAAAAAAAAAAAAAAAAAAAAAAAAAAAAAAA …" at bounding box center [276, 186] width 560 height 182
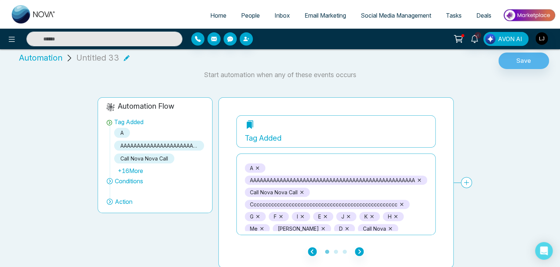
click at [129, 170] on div "+ 16 More" at bounding box center [159, 170] width 90 height 9
click at [125, 179] on span "Conditions" at bounding box center [129, 180] width 28 height 9
drag, startPoint x: 117, startPoint y: 170, endPoint x: 150, endPoint y: 165, distance: 33.3
click at [150, 167] on div "+ 16 More" at bounding box center [159, 170] width 90 height 9
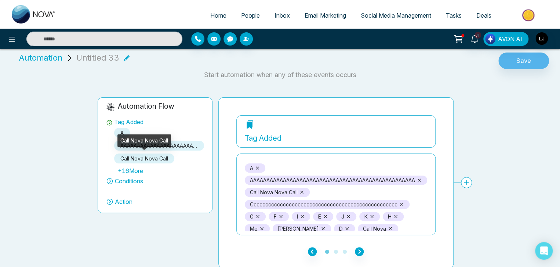
click at [152, 154] on div "Call Nova Nova Call" at bounding box center [144, 158] width 60 height 10
click at [153, 144] on div "Call Nova Nova Call" at bounding box center [144, 140] width 54 height 12
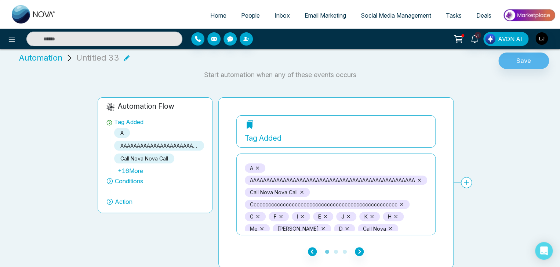
click at [132, 168] on div "+ 16 More" at bounding box center [159, 170] width 90 height 9
click at [538, 57] on button "Save" at bounding box center [523, 60] width 51 height 17
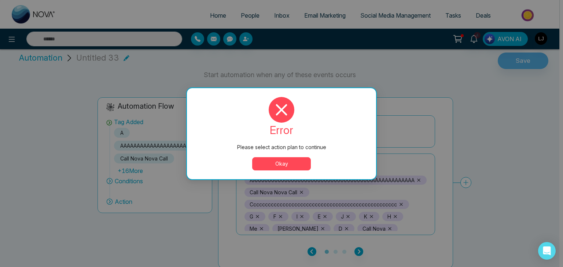
drag, startPoint x: 273, startPoint y: 164, endPoint x: 211, endPoint y: 168, distance: 61.4
click at [268, 164] on button "Okay" at bounding box center [281, 163] width 59 height 13
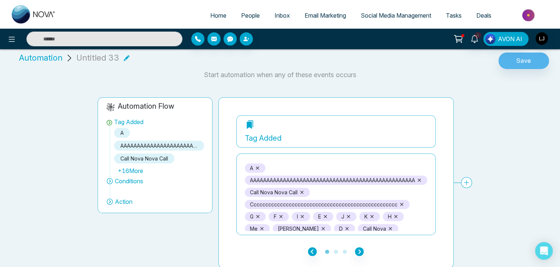
click at [135, 187] on div at bounding box center [159, 186] width 89 height 3
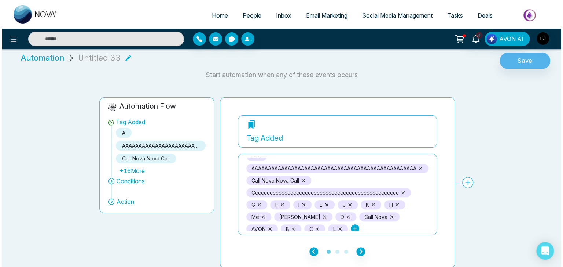
scroll to position [18, 0]
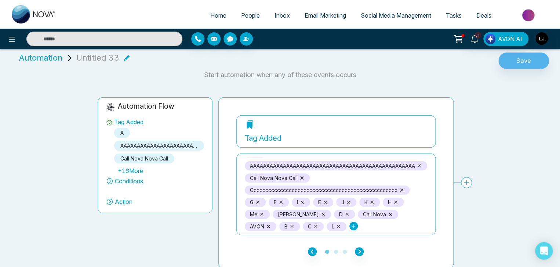
click at [364, 251] on ul "1 2 3" at bounding box center [335, 251] width 199 height 9
click at [362, 251] on icon "button" at bounding box center [359, 251] width 9 height 9
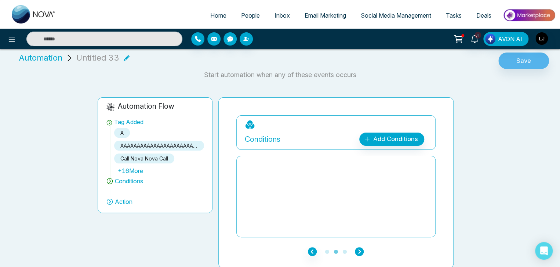
click at [362, 251] on icon "button" at bounding box center [359, 251] width 9 height 9
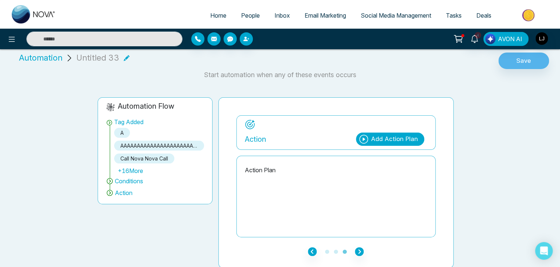
click at [406, 138] on div "Add Action Plan" at bounding box center [394, 139] width 47 height 10
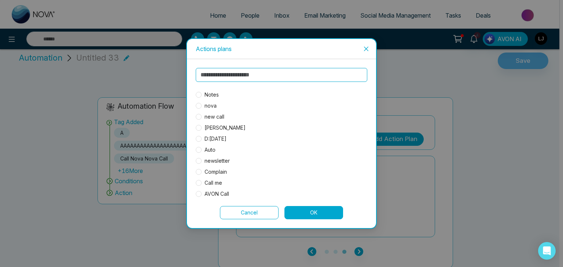
click at [215, 92] on span "Notes" at bounding box center [212, 95] width 20 height 8
click at [317, 211] on button "OK" at bounding box center [314, 212] width 59 height 13
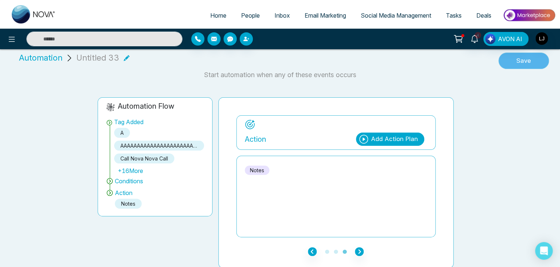
click at [513, 65] on button "Save" at bounding box center [523, 60] width 51 height 17
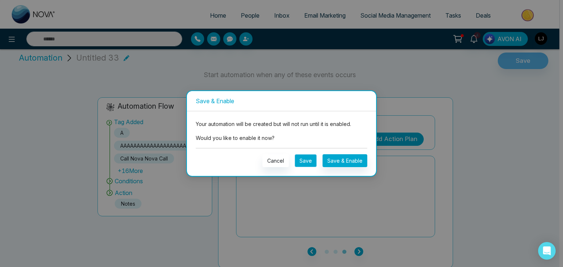
click at [309, 160] on button "Save" at bounding box center [306, 160] width 22 height 13
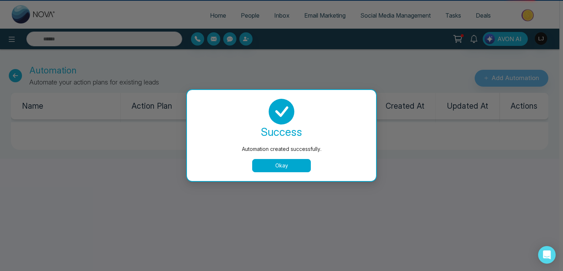
click at [263, 166] on button "Okay" at bounding box center [281, 165] width 59 height 13
